Goal: Find specific page/section: Find specific page/section

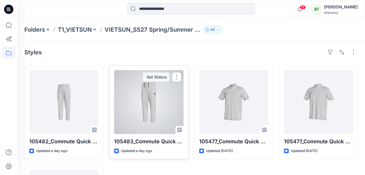
click at [162, 102] on div at bounding box center [148, 102] width 69 height 64
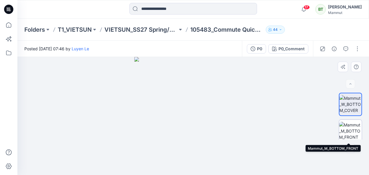
click at [355, 126] on img at bounding box center [350, 131] width 23 height 18
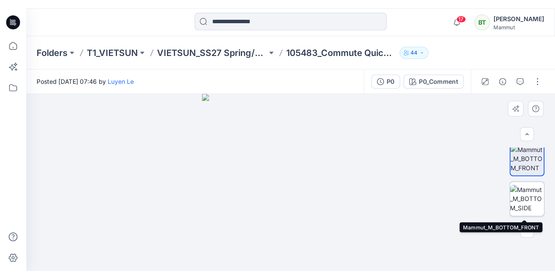
scroll to position [58, 0]
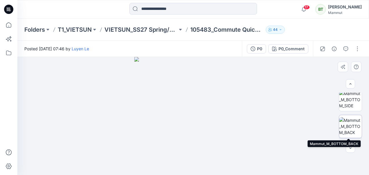
click at [350, 126] on img at bounding box center [350, 126] width 23 height 18
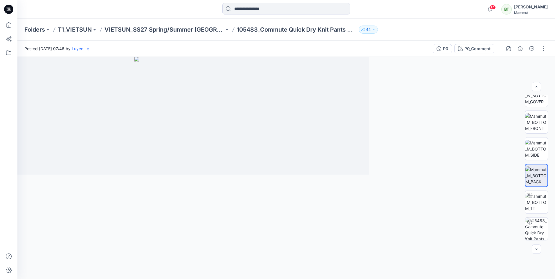
scroll to position [12, 0]
click at [364, 124] on img at bounding box center [536, 122] width 23 height 18
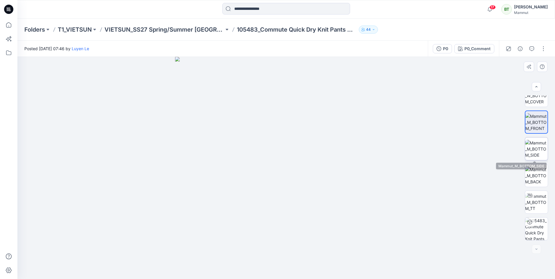
click at [364, 140] on img at bounding box center [536, 149] width 23 height 18
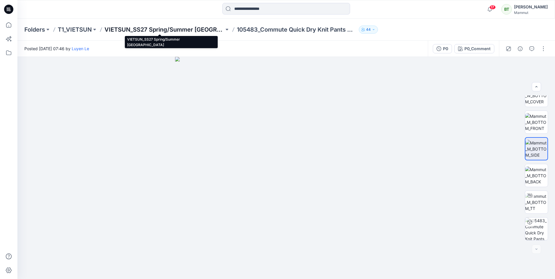
click at [194, 28] on p "VIETSUN_SS27 Spring/Summer [GEOGRAPHIC_DATA]" at bounding box center [164, 30] width 120 height 8
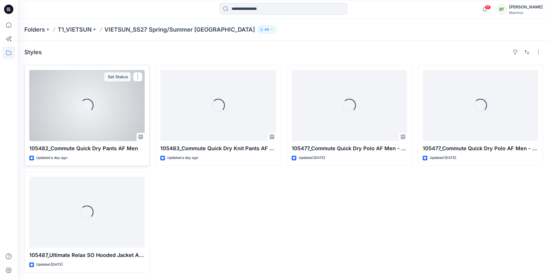
click at [86, 94] on div "Loading..." at bounding box center [86, 105] width 115 height 71
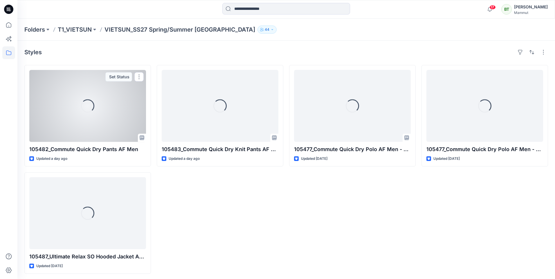
click at [86, 94] on div "Folders T1_VIETSUN VIETSUN_SS27 Spring/Summer CHINA 44 Styles Loading... 105482…" at bounding box center [285, 150] width 537 height 262
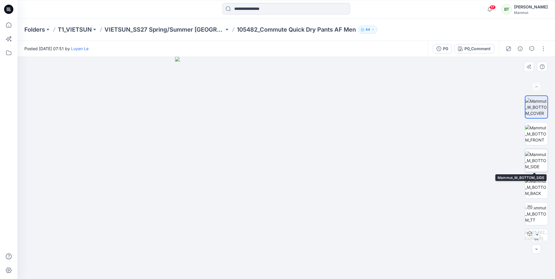
click at [364, 157] on img at bounding box center [536, 160] width 23 height 18
